Goal: Check status: Check status

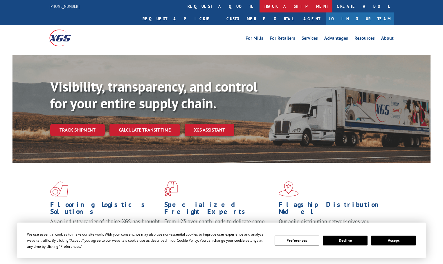
click at [259, 4] on link "track a shipment" at bounding box center [295, 6] width 73 height 12
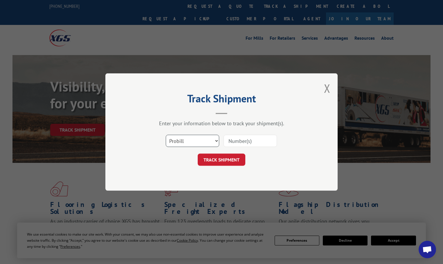
click at [216, 140] on select "Select category... Probill BOL PO" at bounding box center [192, 141] width 53 height 12
select select "po"
click at [166, 135] on select "Select category... Probill BOL PO" at bounding box center [192, 141] width 53 height 12
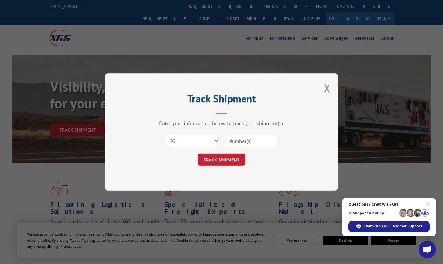
paste input "72542350"
type input "72542350"
click at [224, 157] on button "TRACK SHIPMENT" at bounding box center [222, 160] width 48 height 12
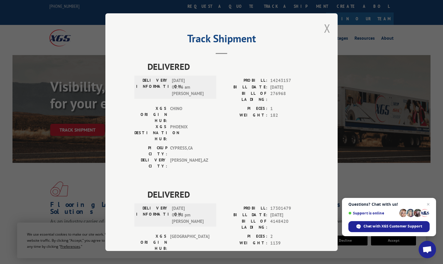
click at [324, 27] on button "Close modal" at bounding box center [327, 28] width 6 height 15
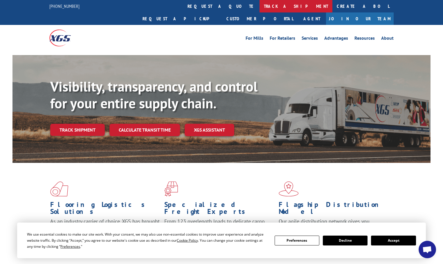
click at [259, 6] on link "track a shipment" at bounding box center [295, 6] width 73 height 12
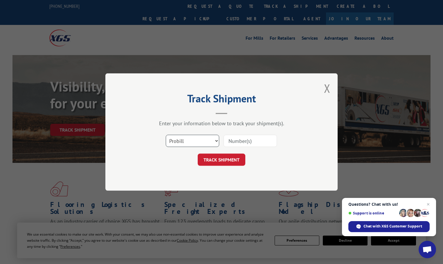
click at [216, 140] on select "Select category... Probill BOL PO" at bounding box center [192, 141] width 53 height 12
select select "po"
click at [166, 135] on select "Select category... Probill BOL PO" at bounding box center [192, 141] width 53 height 12
click at [232, 141] on input at bounding box center [249, 141] width 53 height 12
paste input "72542860"
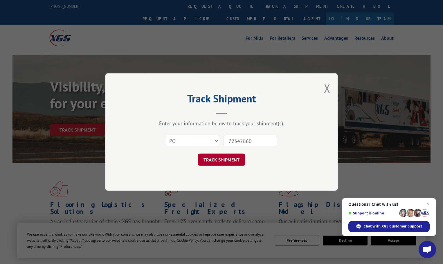
type input "72542860"
click at [222, 157] on button "TRACK SHIPMENT" at bounding box center [222, 160] width 48 height 12
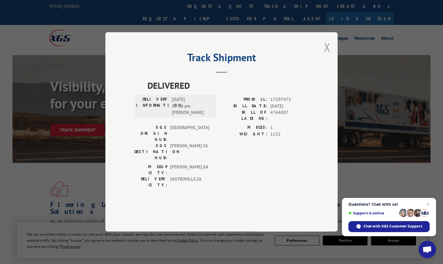
click at [329, 55] on button "Close modal" at bounding box center [327, 46] width 6 height 15
